Goal: Task Accomplishment & Management: Complete application form

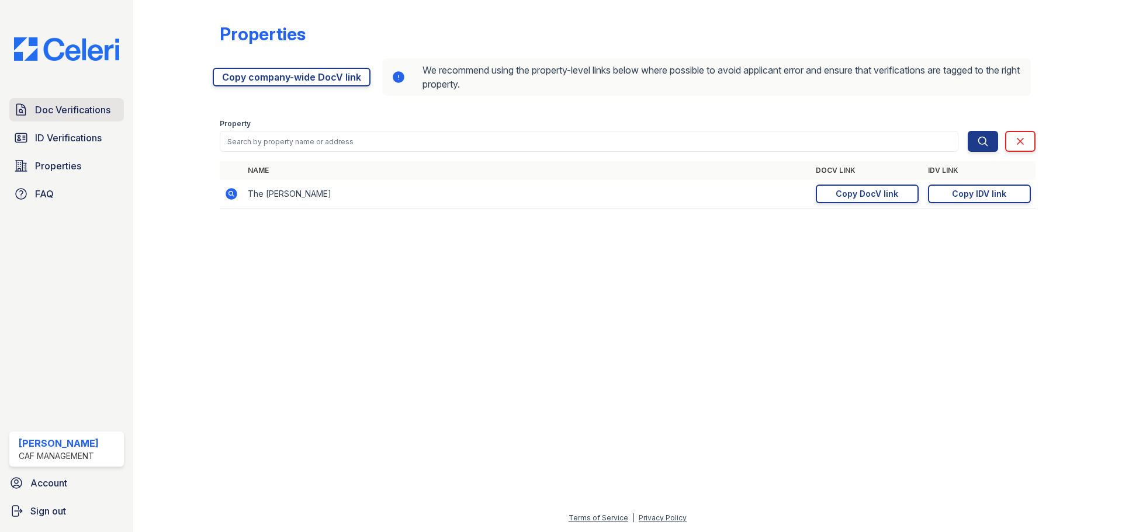
click at [68, 115] on span "Doc Verifications" at bounding box center [72, 110] width 75 height 14
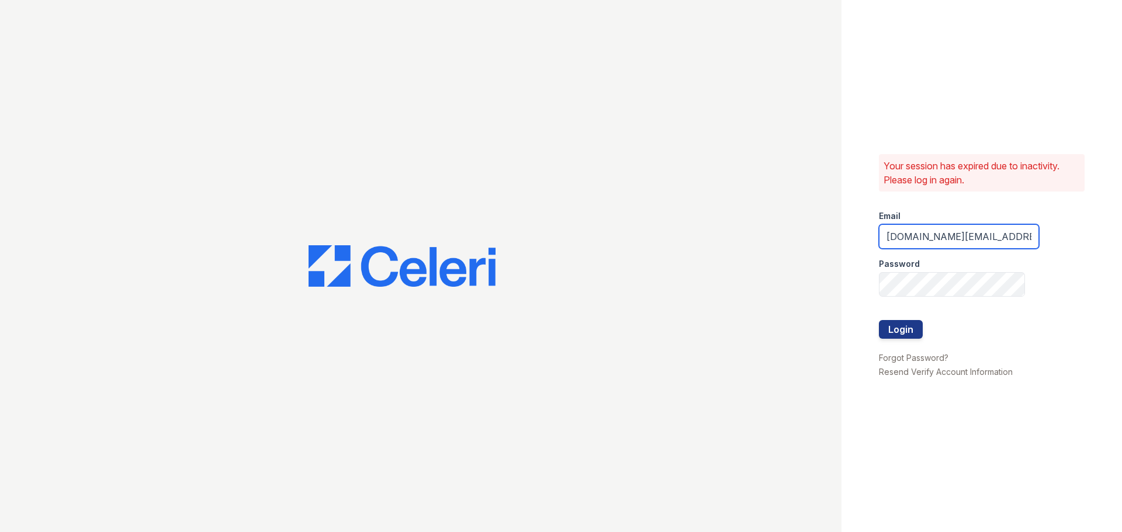
click at [933, 241] on input "[DOMAIN_NAME][EMAIL_ADDRESS][DOMAIN_NAME]" at bounding box center [959, 236] width 160 height 25
type input "[DOMAIN_NAME][EMAIL_ADDRESS][DOMAIN_NAME]"
click at [879, 320] on button "Login" at bounding box center [901, 329] width 44 height 19
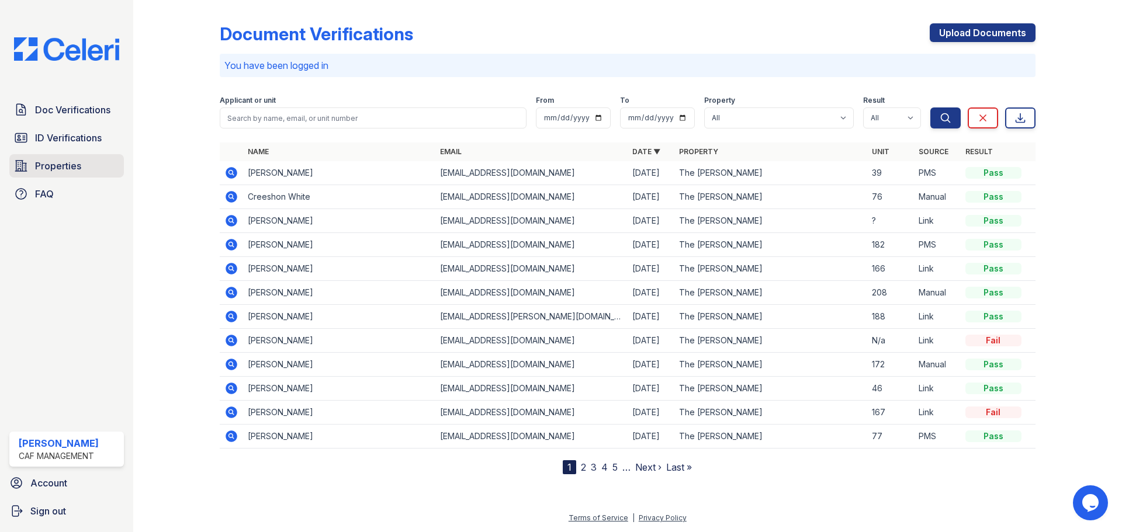
click at [67, 170] on span "Properties" at bounding box center [58, 166] width 46 height 14
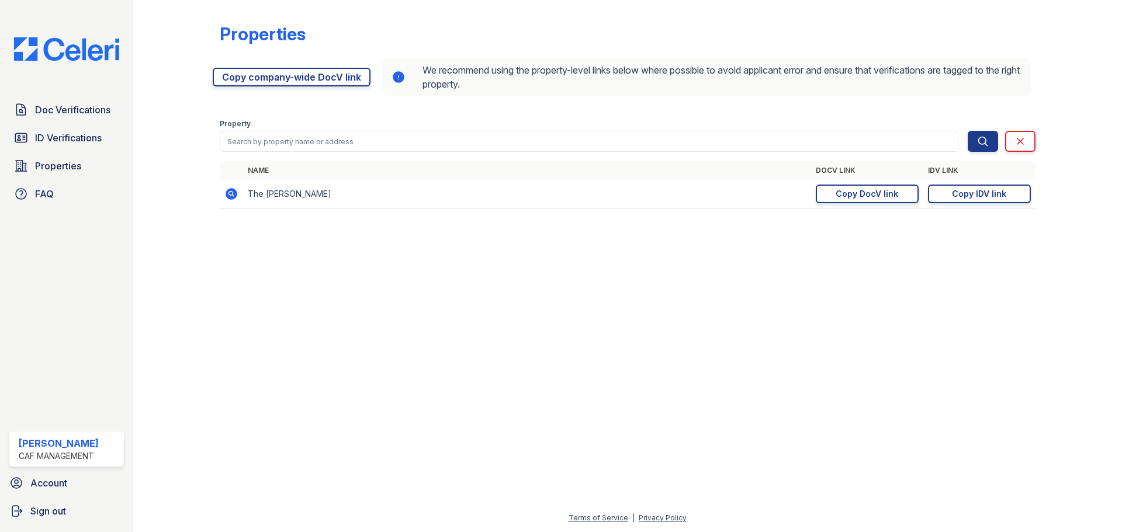
click at [285, 196] on td "The [PERSON_NAME]" at bounding box center [527, 194] width 568 height 29
click at [233, 195] on icon at bounding box center [232, 194] width 12 height 12
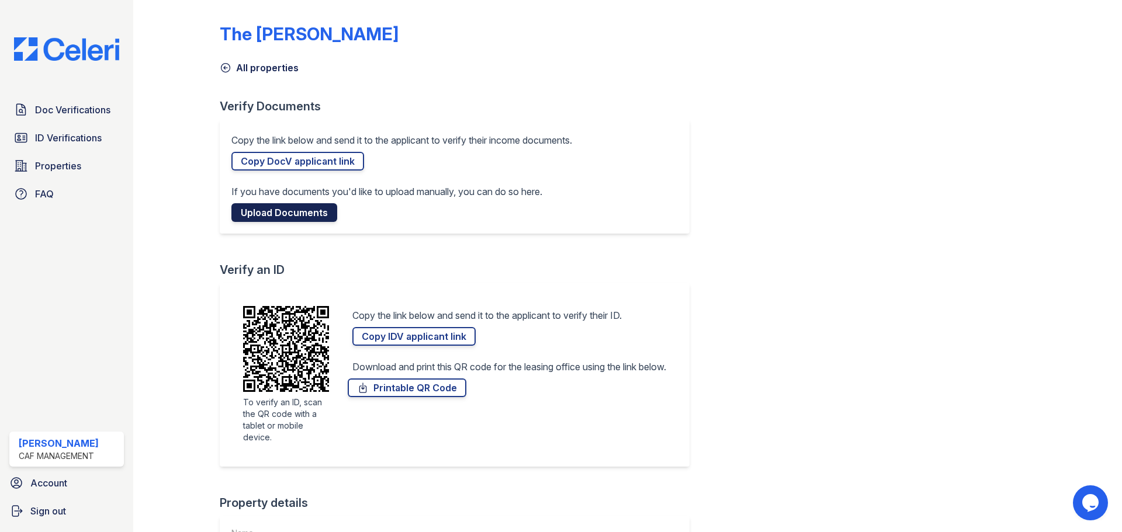
click at [276, 210] on link "Upload Documents" at bounding box center [284, 212] width 106 height 19
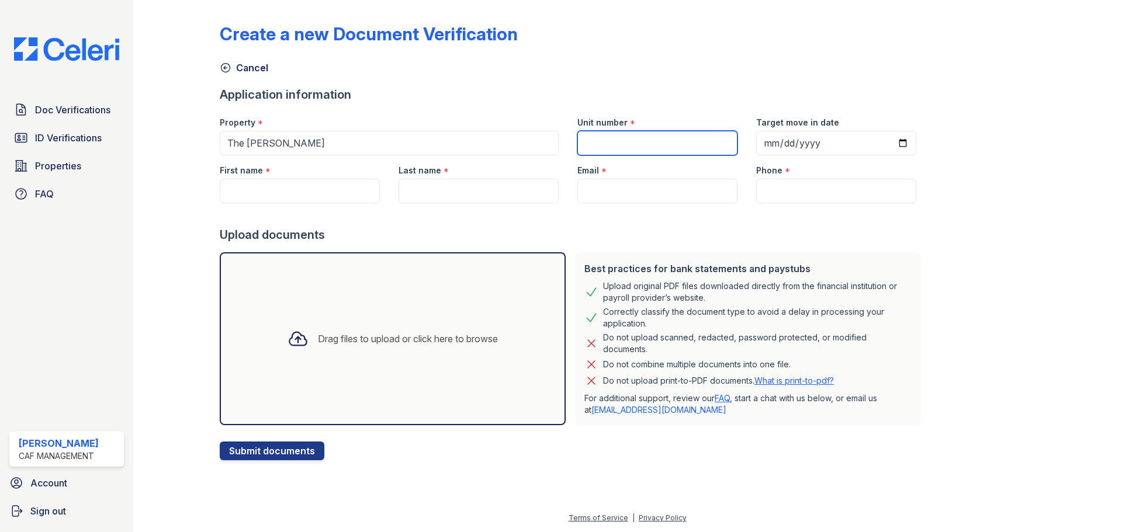
click at [636, 150] on input "Unit number" at bounding box center [657, 143] width 160 height 25
type input "95"
click at [888, 146] on input "Target move in date" at bounding box center [836, 143] width 160 height 25
type input "2025-10-01"
click at [358, 192] on input "First name" at bounding box center [300, 191] width 160 height 25
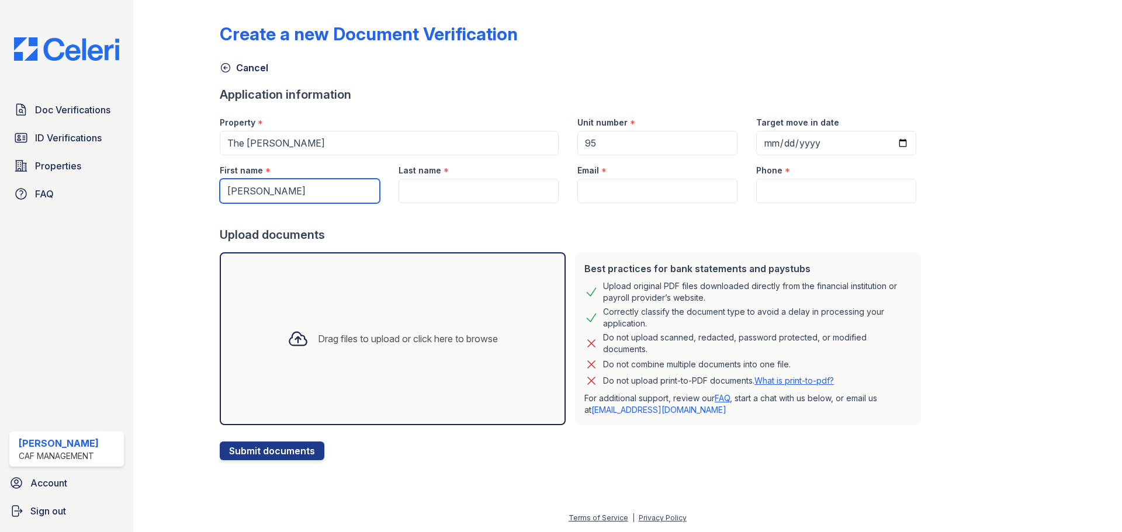
type input "[PERSON_NAME]"
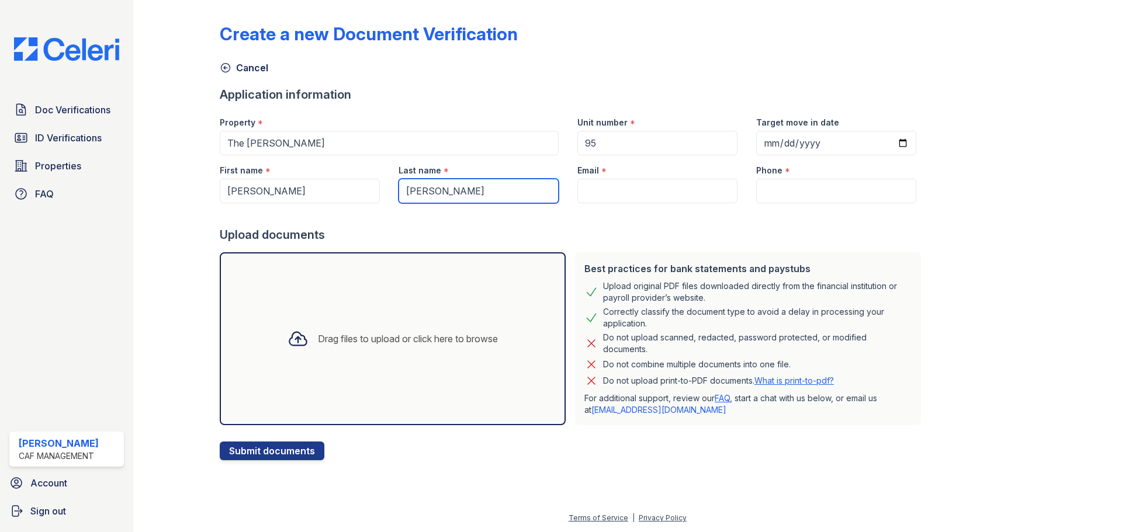
type input "[PERSON_NAME]"
click at [632, 192] on input "Email" at bounding box center [657, 191] width 160 height 25
paste input "[PERSON_NAME][EMAIL_ADDRESS][PERSON_NAME][DOMAIN_NAME]"
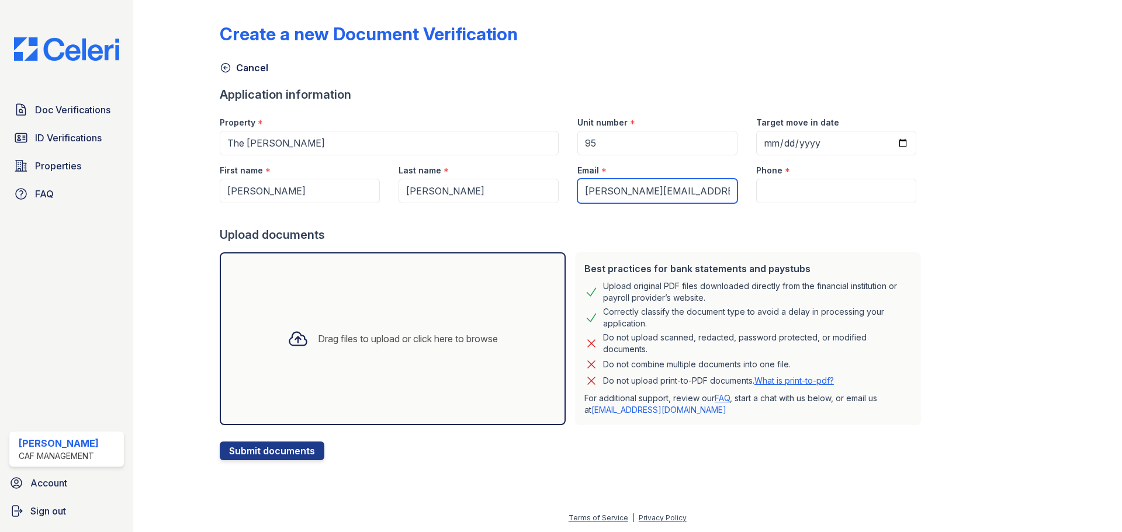
type input "[PERSON_NAME][EMAIL_ADDRESS][PERSON_NAME][DOMAIN_NAME]"
drag, startPoint x: 824, startPoint y: 184, endPoint x: 818, endPoint y: 185, distance: 6.5
click at [824, 184] on input "Phone" at bounding box center [836, 191] width 160 height 25
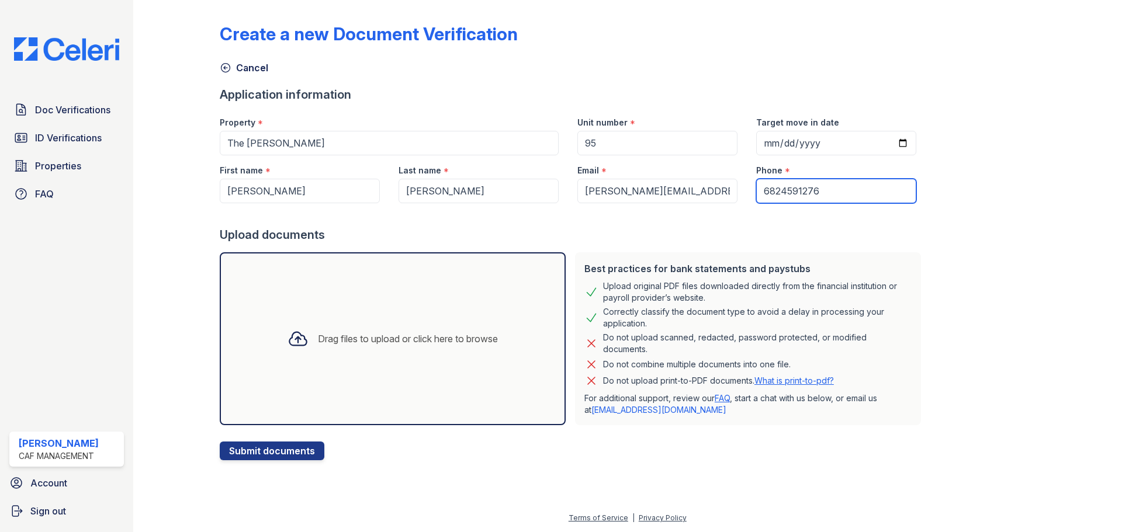
type input "6824591276"
click at [1037, 352] on div at bounding box center [1069, 233] width 68 height 456
click at [289, 453] on button "Submit documents" at bounding box center [272, 451] width 105 height 19
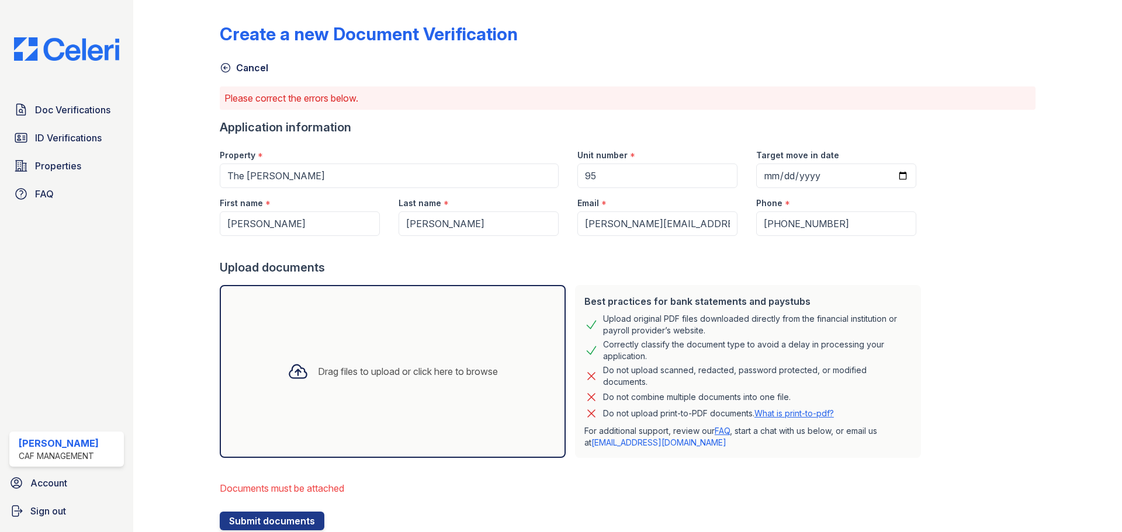
click at [345, 366] on div "Drag files to upload or click here to browse" at bounding box center [408, 372] width 180 height 14
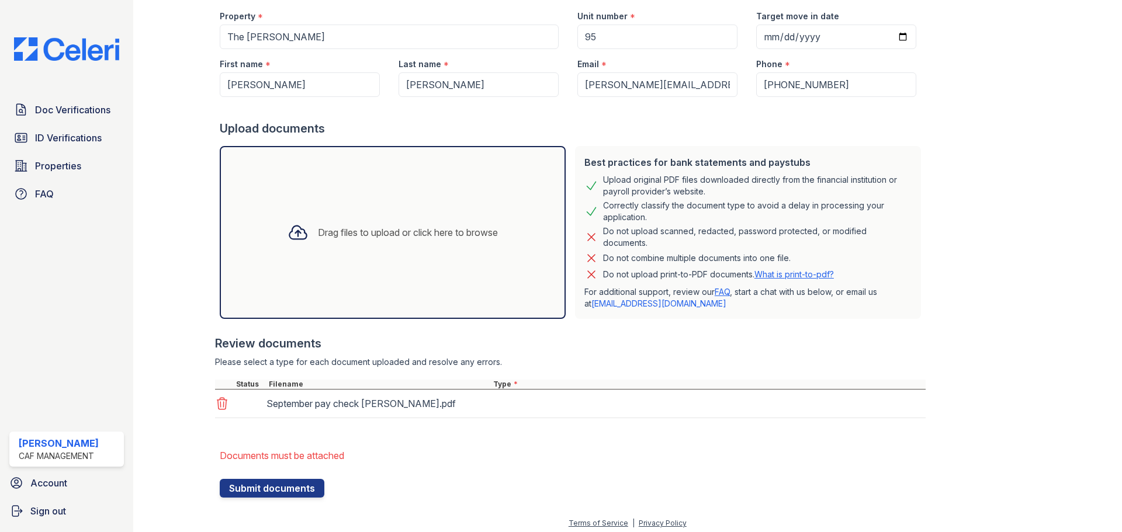
scroll to position [144, 0]
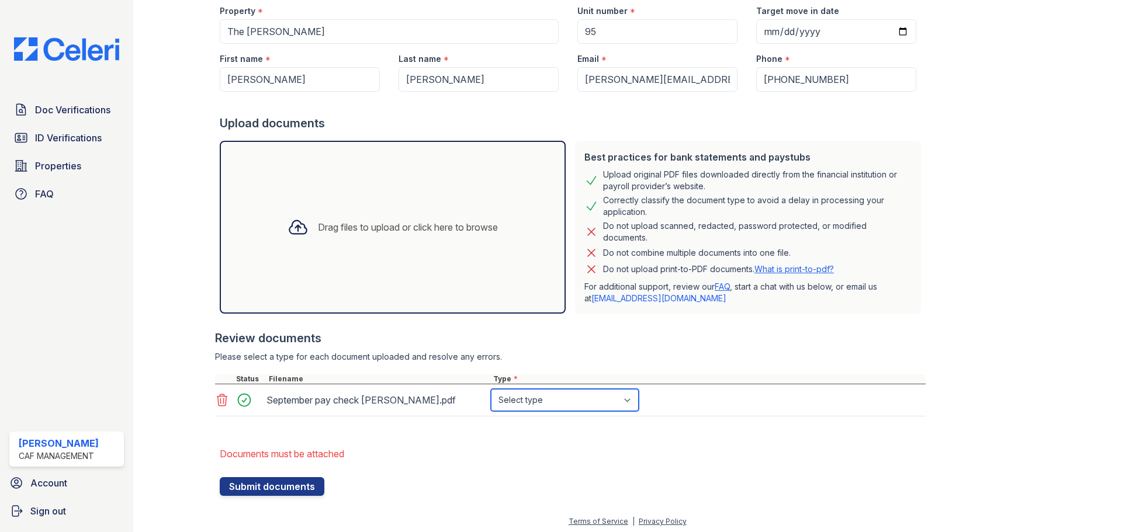
click at [519, 408] on select "Select type Paystub Bank Statement Offer Letter Tax Documents Benefit Award Let…" at bounding box center [565, 400] width 148 height 22
click at [321, 437] on form "Application information Property * The Kimberly Unit number * 95 Target move in…" at bounding box center [573, 235] width 706 height 521
click at [609, 403] on select "Select type Paystub Bank Statement Offer Letter Tax Documents Benefit Award Let…" at bounding box center [565, 400] width 148 height 22
select select "paystub"
click at [491, 389] on select "Select type Paystub Bank Statement Offer Letter Tax Documents Benefit Award Let…" at bounding box center [565, 400] width 148 height 22
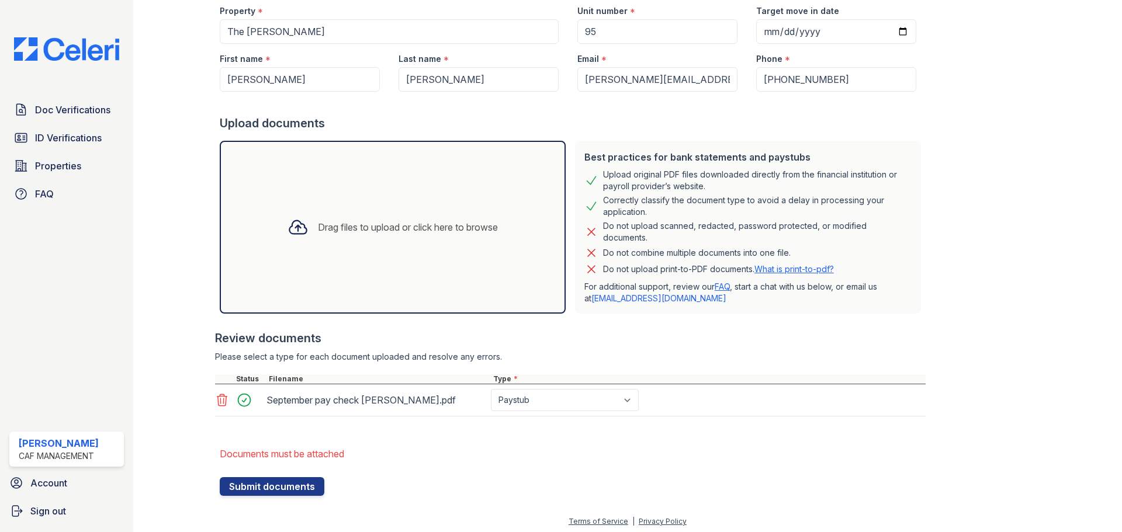
click at [351, 203] on div "Drag files to upload or click here to browse" at bounding box center [393, 227] width 346 height 173
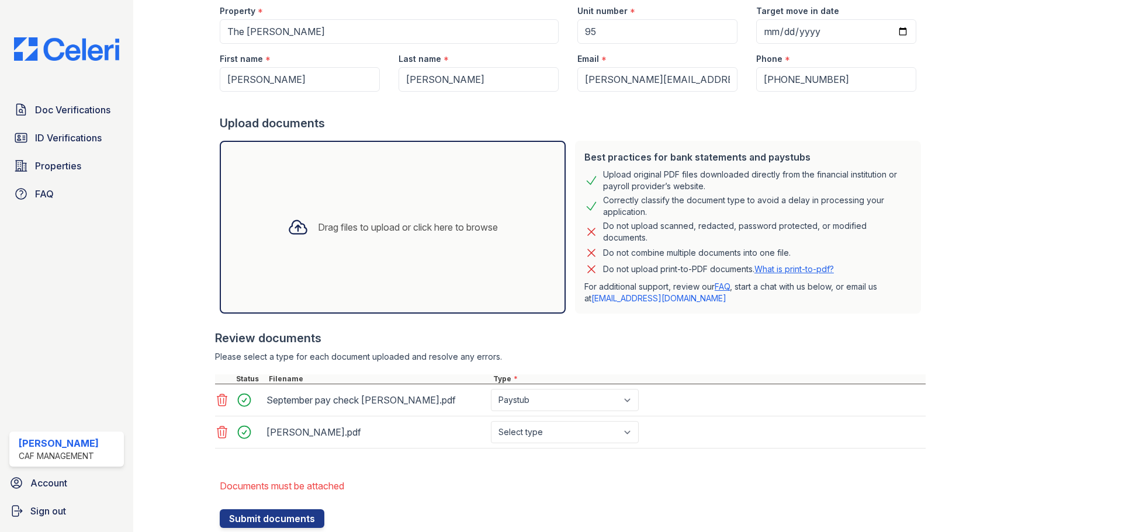
click at [552, 420] on div "Seaman June Paycheck.pdf Select type Paystub Bank Statement Offer Letter Tax Do…" at bounding box center [570, 433] width 711 height 32
click at [551, 433] on select "Select type Paystub Bank Statement Offer Letter Tax Documents Benefit Award Let…" at bounding box center [565, 432] width 148 height 22
select select "paystub"
click at [491, 421] on select "Select type Paystub Bank Statement Offer Letter Tax Documents Benefit Award Let…" at bounding box center [565, 432] width 148 height 22
click at [347, 179] on div "Drag files to upload or click here to browse" at bounding box center [393, 227] width 346 height 173
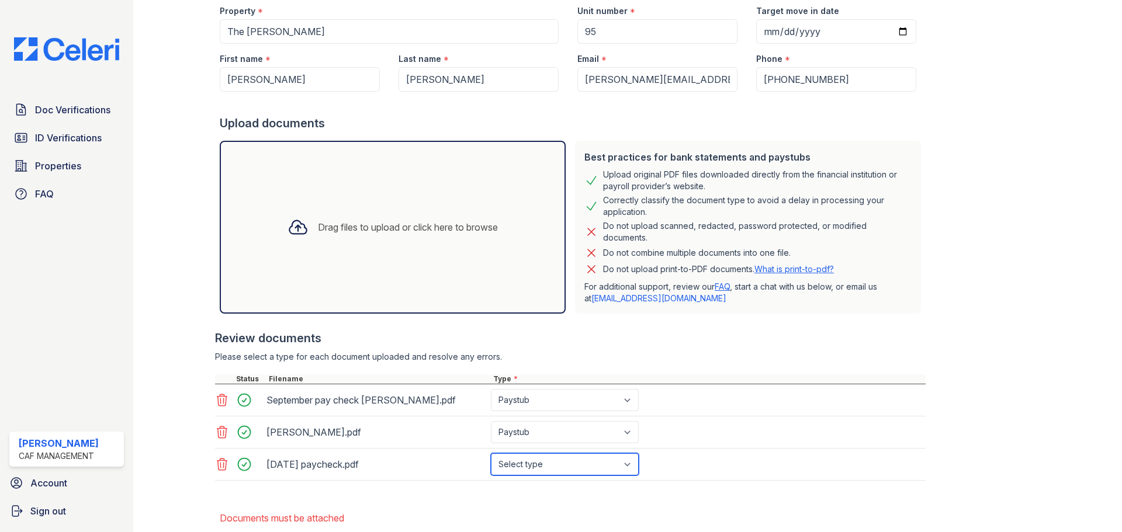
click at [559, 463] on select "Select type Paystub Bank Statement Offer Letter Tax Documents Benefit Award Let…" at bounding box center [565, 464] width 148 height 22
select select "paystub"
click at [491, 453] on select "Select type Paystub Bank Statement Offer Letter Tax Documents Benefit Award Let…" at bounding box center [565, 464] width 148 height 22
click at [382, 227] on div "Drag files to upload or click here to browse" at bounding box center [408, 227] width 180 height 14
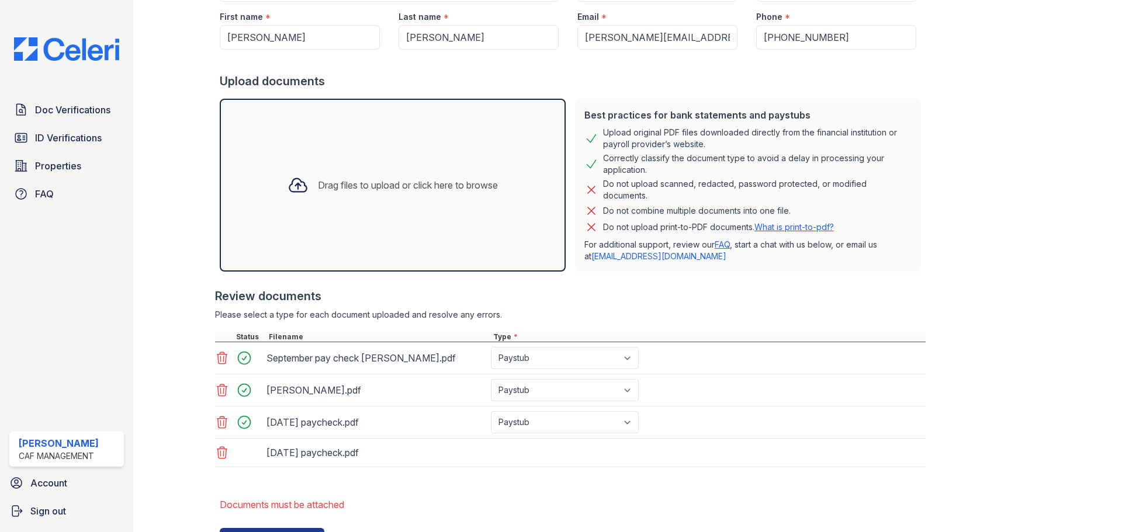
scroll to position [241, 0]
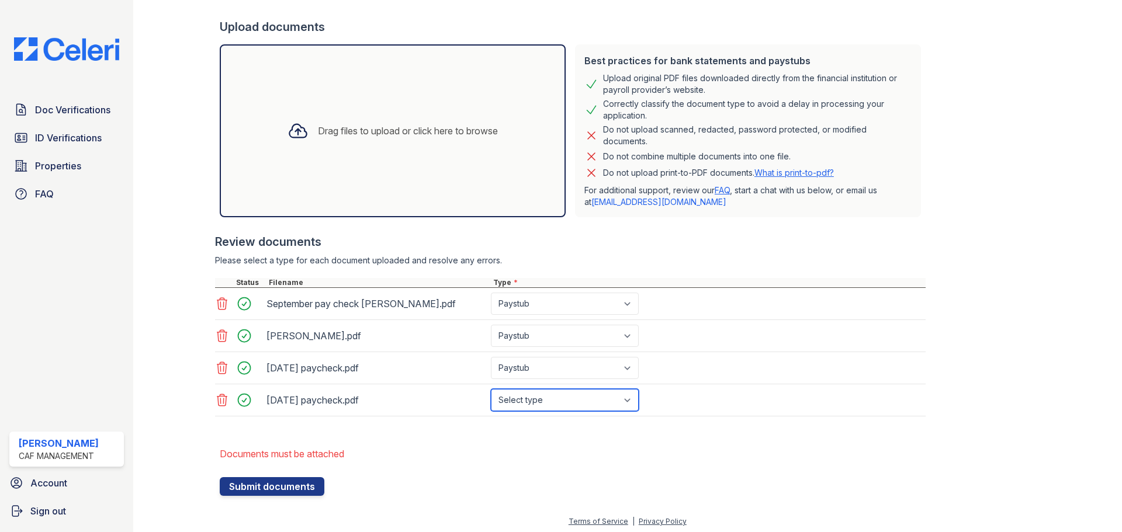
click at [550, 397] on select "Select type Paystub Bank Statement Offer Letter Tax Documents Benefit Award Let…" at bounding box center [565, 400] width 148 height 22
select select "paystub"
click at [491, 389] on select "Select type Paystub Bank Statement Offer Letter Tax Documents Benefit Award Let…" at bounding box center [565, 400] width 148 height 22
click at [285, 482] on button "Submit documents" at bounding box center [272, 486] width 105 height 19
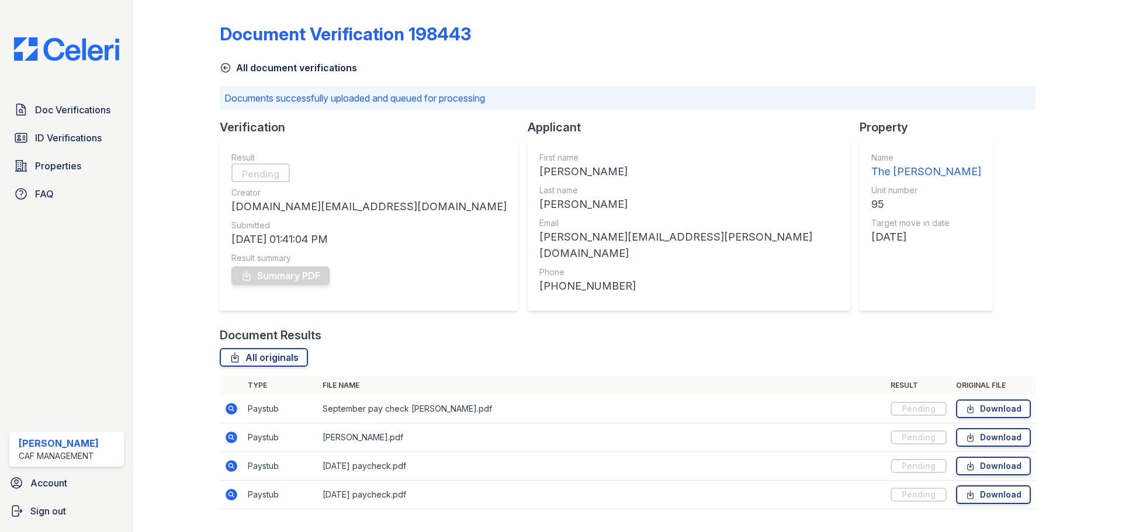
click at [233, 404] on icon at bounding box center [232, 409] width 12 height 12
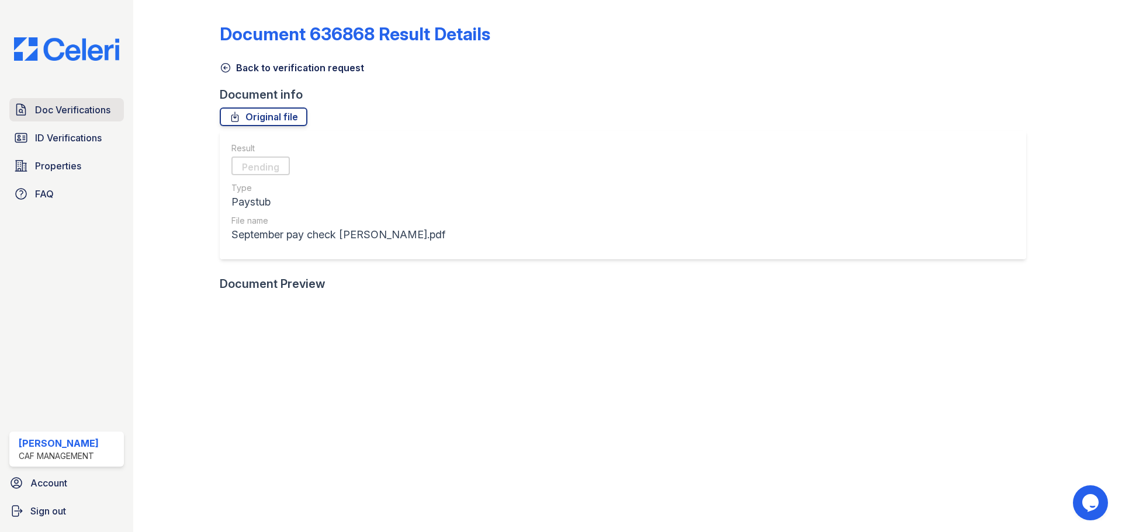
click at [82, 120] on link "Doc Verifications" at bounding box center [66, 109] width 115 height 23
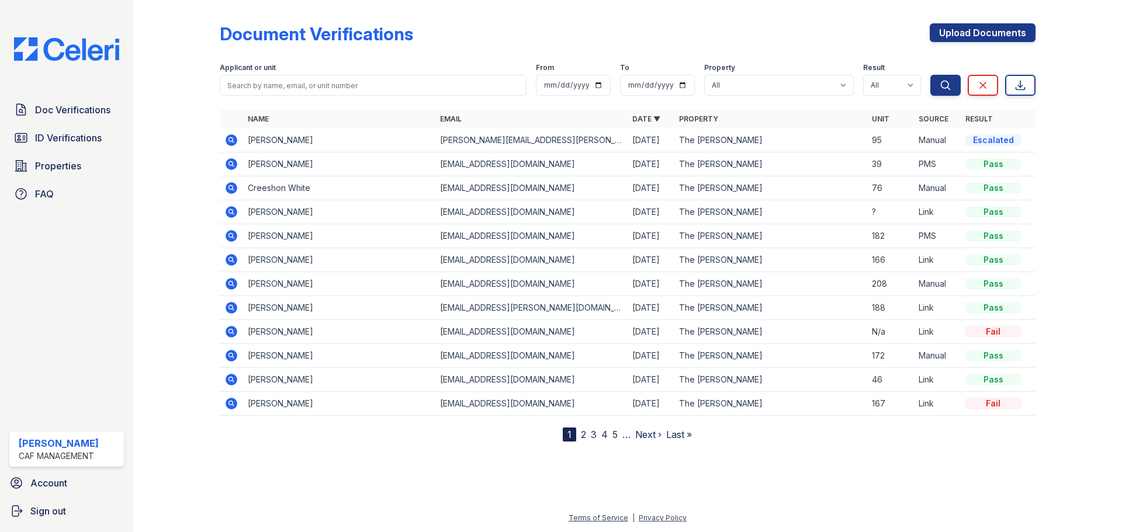
click at [230, 137] on icon at bounding box center [232, 140] width 12 height 12
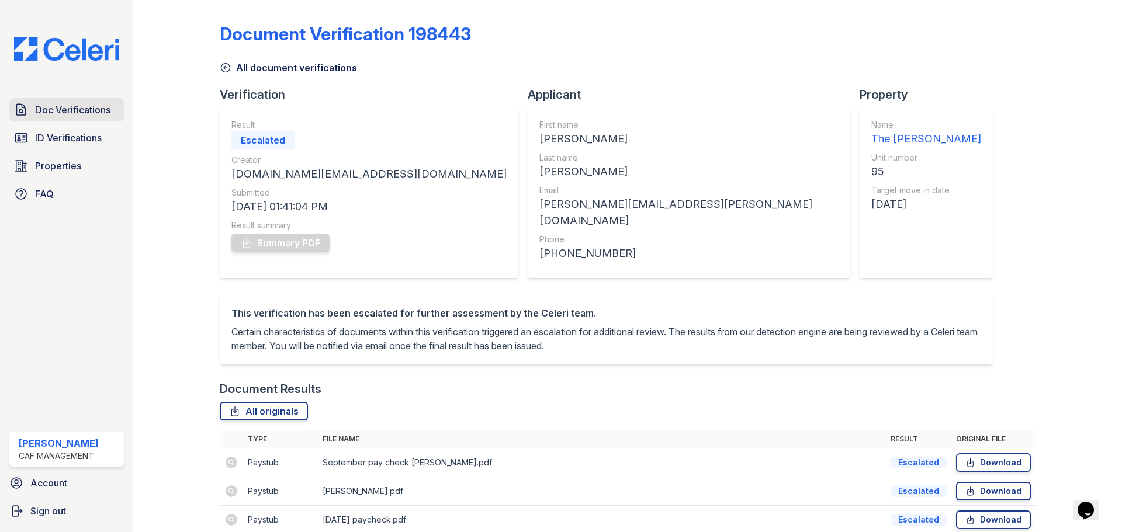
click at [46, 105] on span "Doc Verifications" at bounding box center [72, 110] width 75 height 14
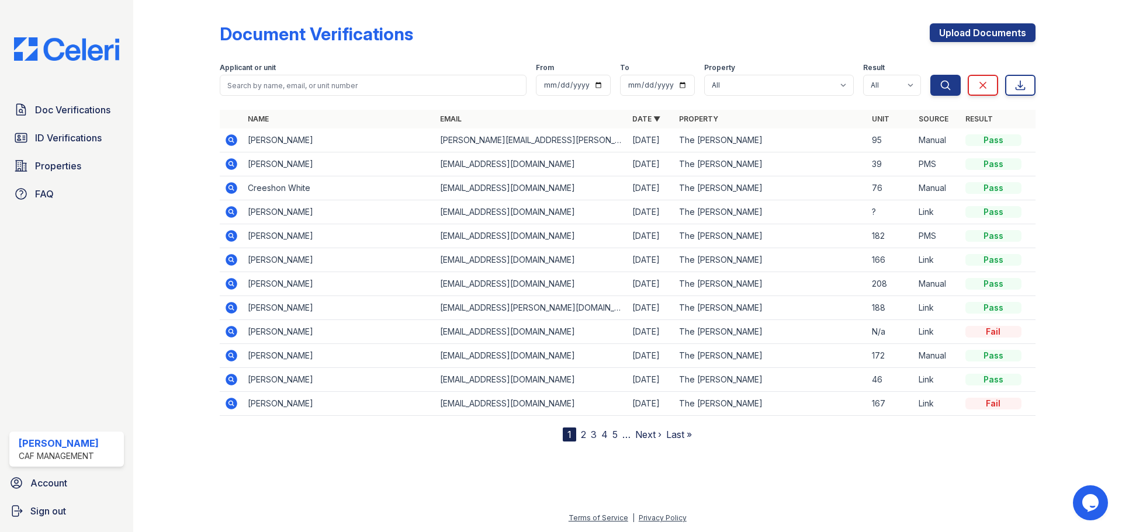
drag, startPoint x: 234, startPoint y: 142, endPoint x: 244, endPoint y: 140, distance: 10.2
click at [234, 142] on icon at bounding box center [232, 140] width 12 height 12
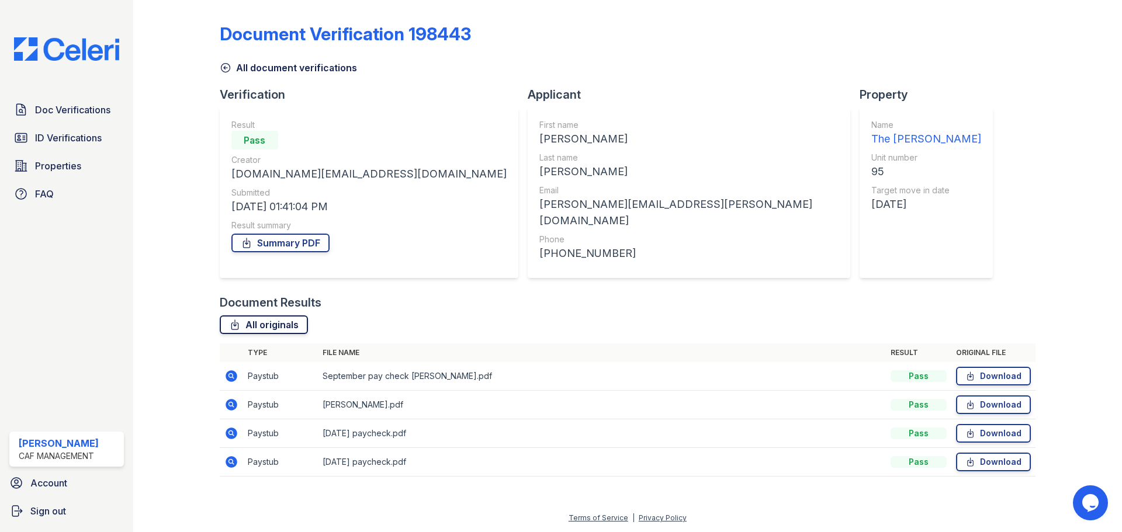
click at [262, 316] on link "All originals" at bounding box center [264, 325] width 88 height 19
click at [65, 153] on div "Doc Verifications ID Verifications Properties FAQ" at bounding box center [67, 152] width 124 height 108
click at [68, 145] on span "ID Verifications" at bounding box center [68, 138] width 67 height 14
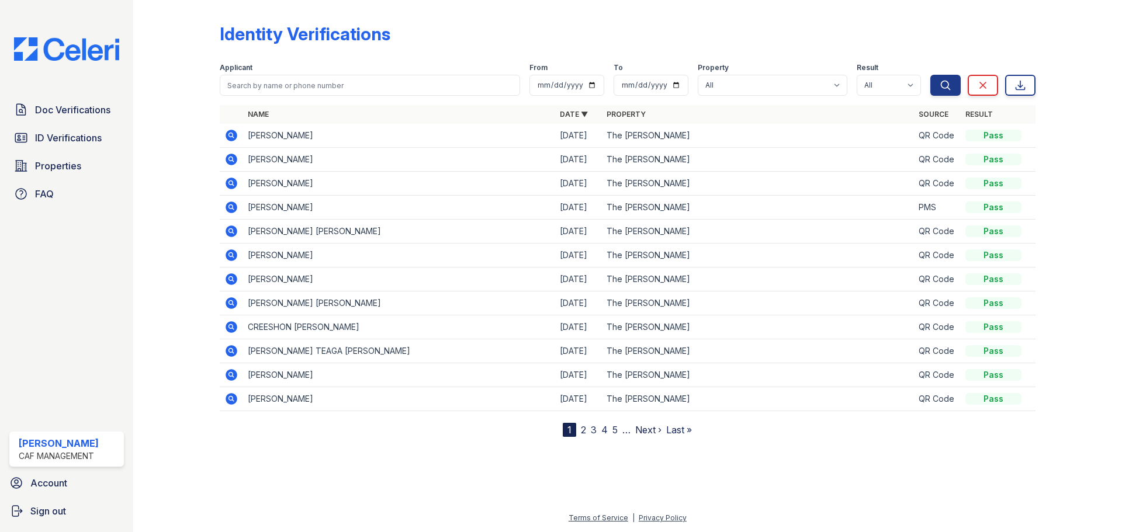
click at [227, 140] on icon at bounding box center [231, 136] width 14 height 14
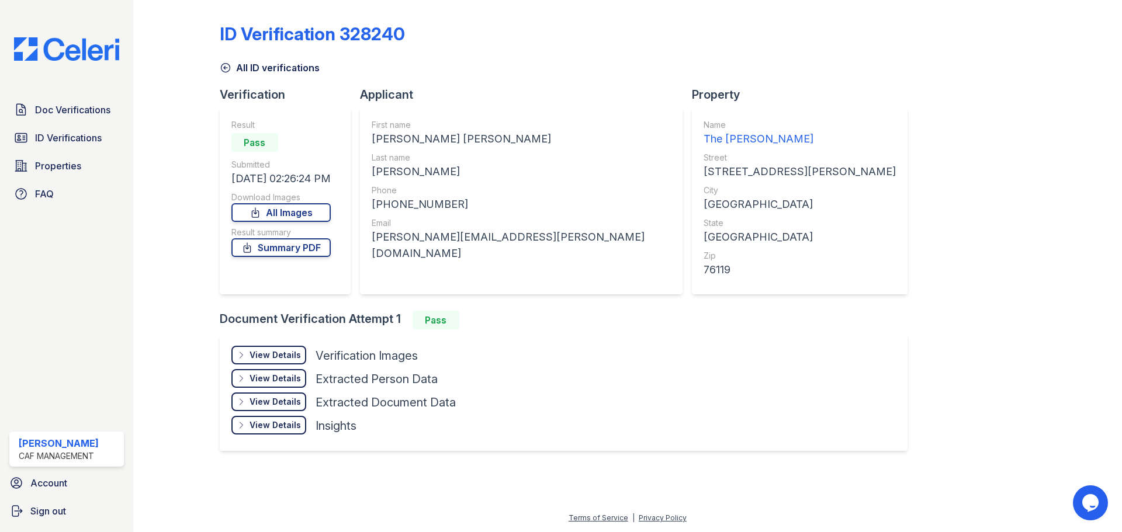
click at [275, 349] on div "View Details" at bounding box center [275, 355] width 51 height 12
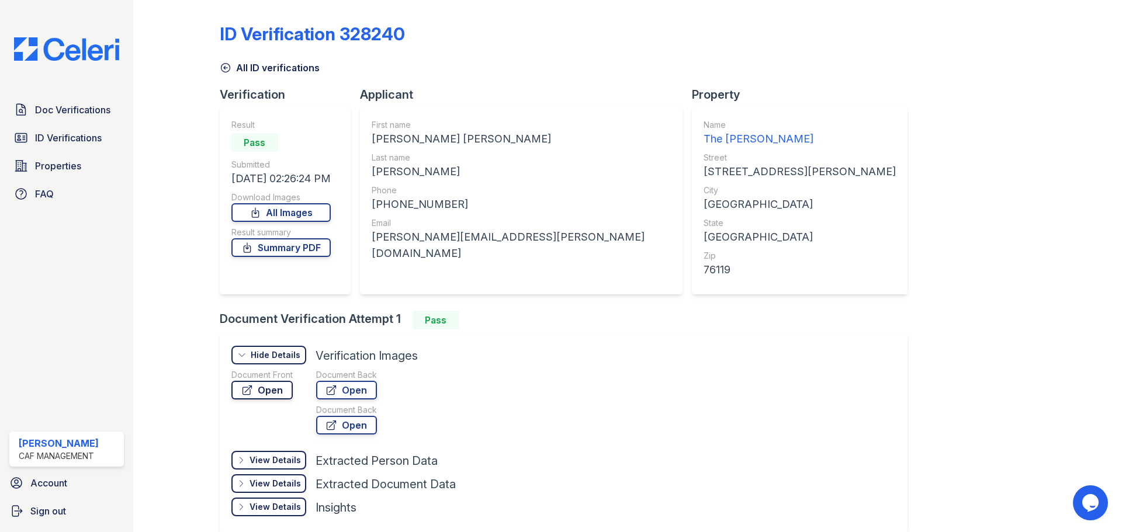
click at [280, 393] on link "Open" at bounding box center [261, 390] width 61 height 19
click at [269, 248] on link "Summary PDF" at bounding box center [280, 247] width 99 height 19
click at [93, 113] on span "Doc Verifications" at bounding box center [72, 110] width 75 height 14
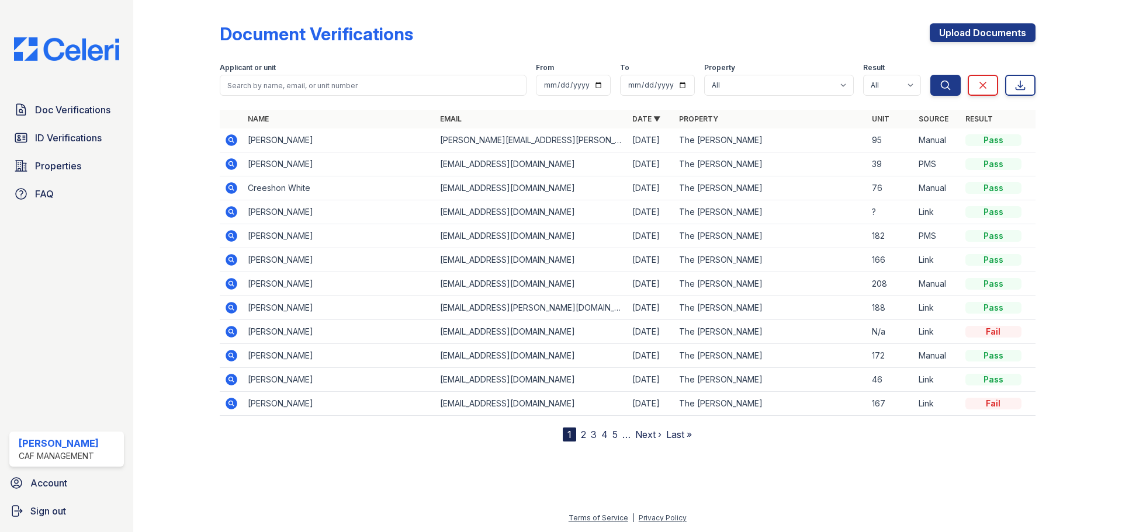
click at [232, 136] on icon at bounding box center [232, 140] width 12 height 12
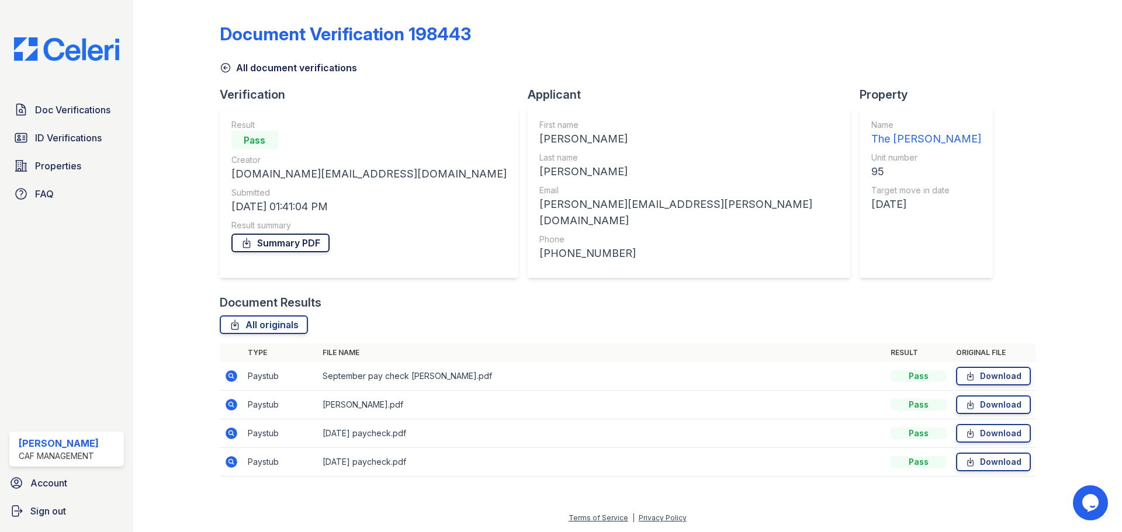
click at [279, 244] on link "Summary PDF" at bounding box center [280, 243] width 98 height 19
